Goal: Find specific page/section

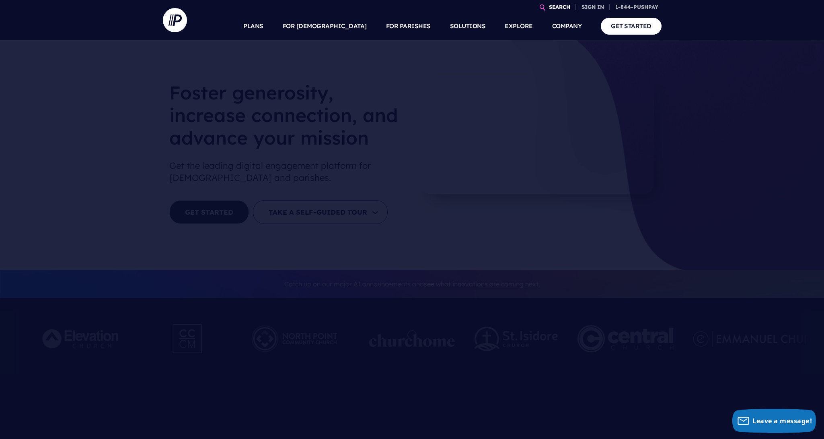
click at [542, 6] on icon at bounding box center [542, 7] width 5 height 6
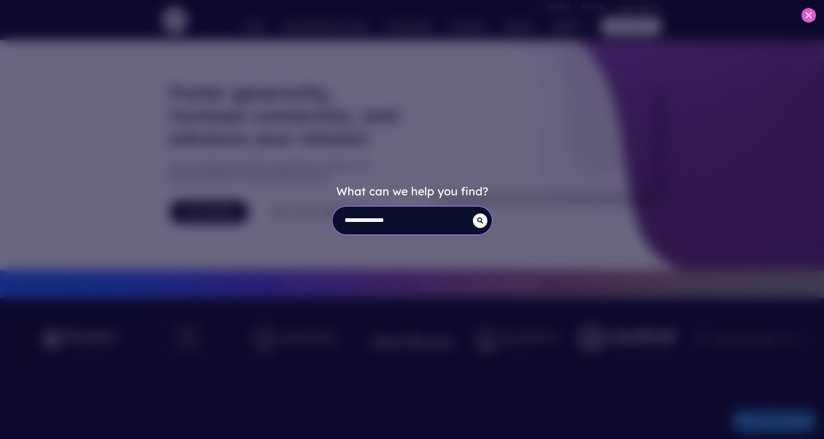
type input "**********"
click at [473, 213] on button "submit" at bounding box center [480, 220] width 14 height 14
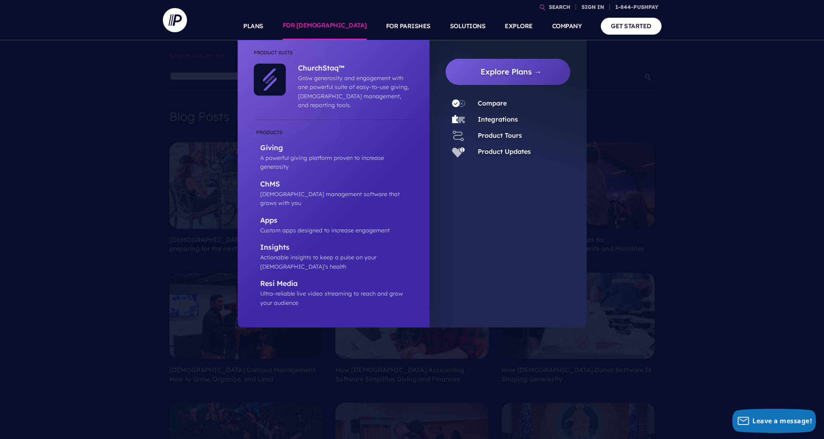
click at [336, 28] on link "FOR [DEMOGRAPHIC_DATA]" at bounding box center [325, 26] width 84 height 28
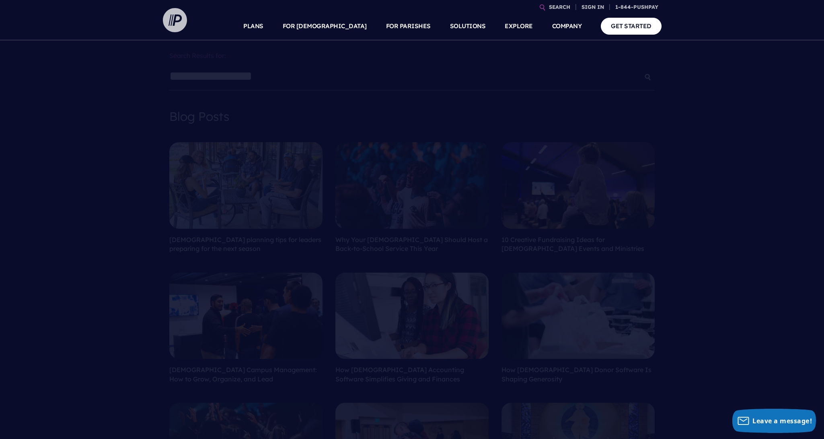
click at [177, 24] on img at bounding box center [175, 20] width 24 height 24
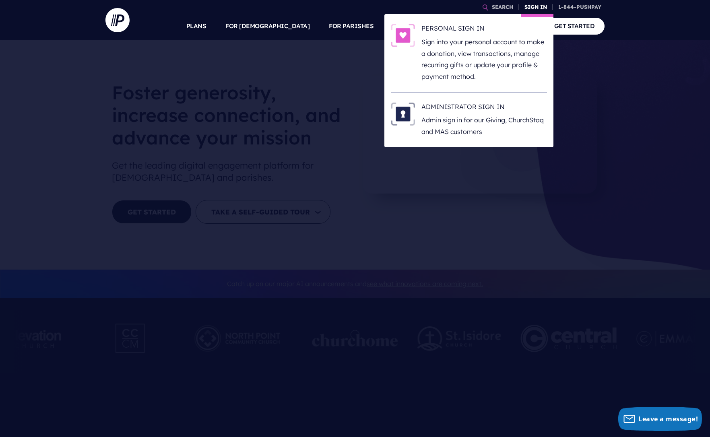
click at [533, 6] on link "SIGN IN" at bounding box center [535, 7] width 29 height 14
click at [468, 71] on p "Sign into your personal account to make a donation, view transactions, manage r…" at bounding box center [484, 59] width 126 height 46
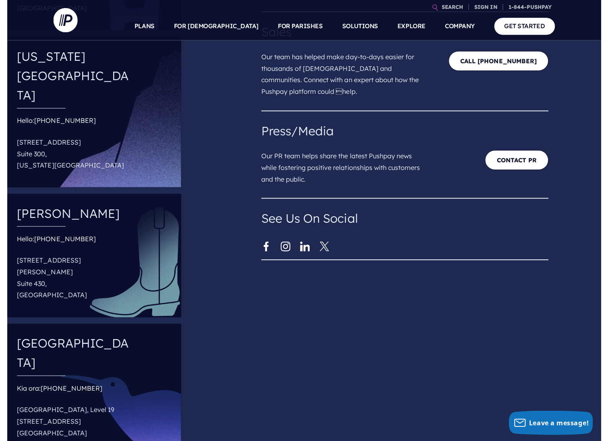
scroll to position [184, 0]
